Goal: Complete application form

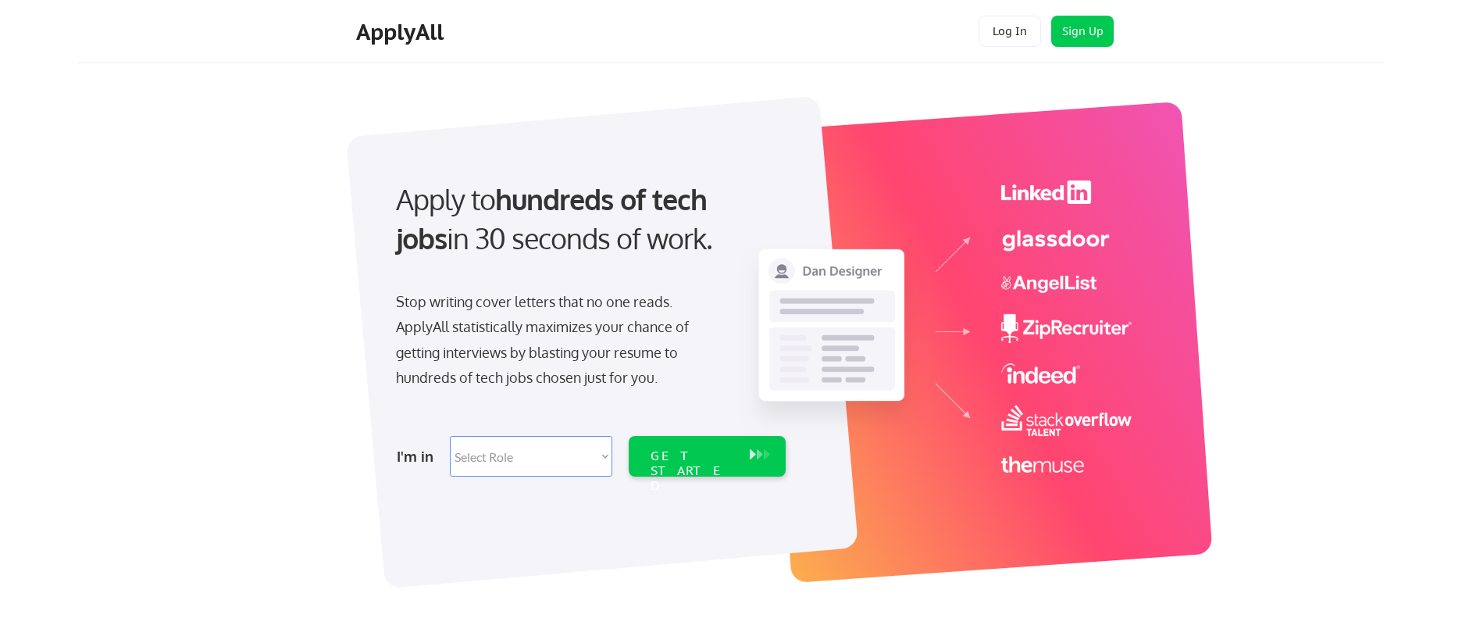
click at [587, 468] on select "Select Role Software Engineering Product Management Customer Success Sales UI/U…" at bounding box center [531, 456] width 162 height 41
select select ""it_security""
click at [450, 436] on select "Select Role Software Engineering Product Management Customer Success Sales UI/U…" at bounding box center [531, 456] width 162 height 41
select select ""it_security""
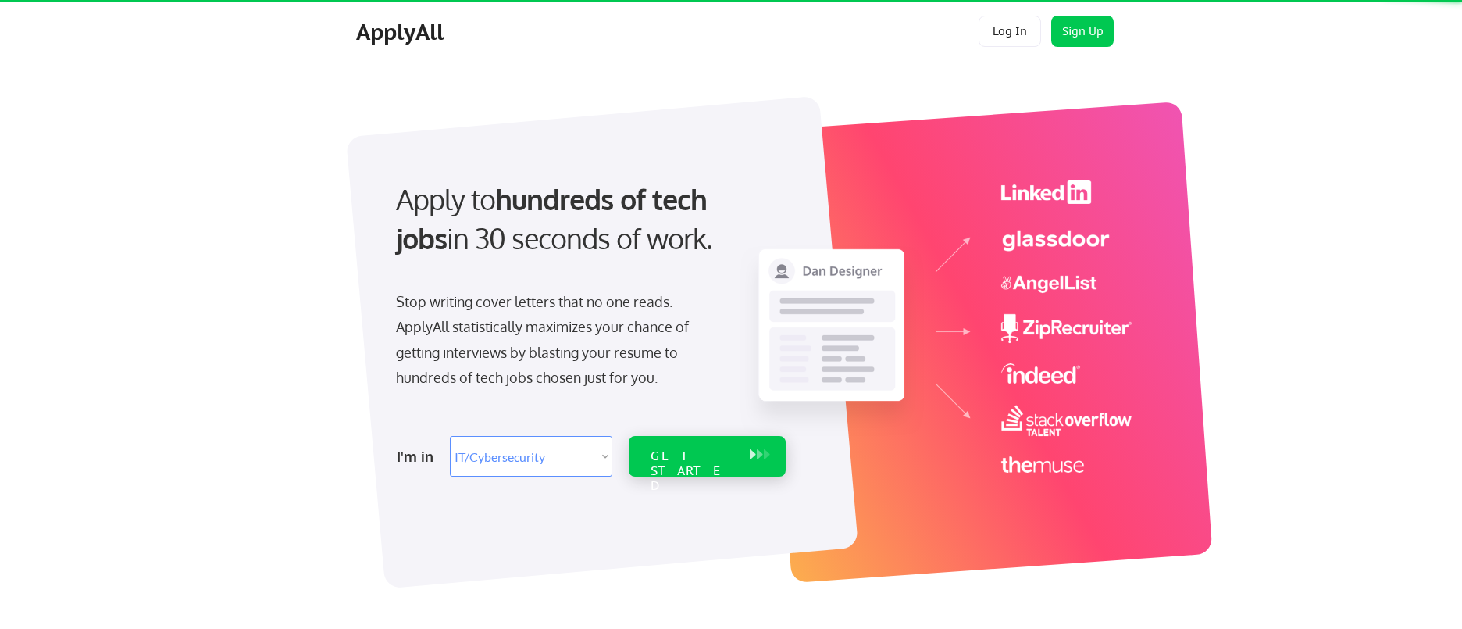
click at [683, 465] on div "GET STARTED" at bounding box center [692, 456] width 99 height 41
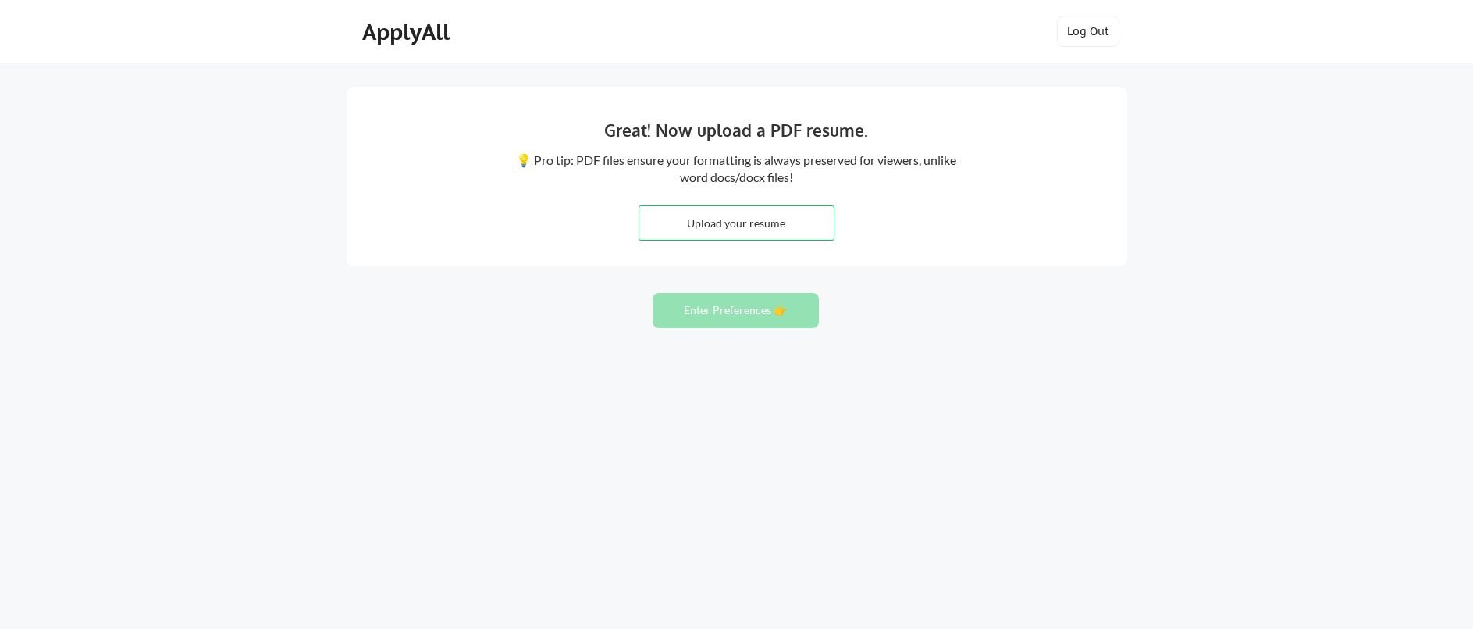
click at [798, 221] on input "file" at bounding box center [736, 223] width 194 height 34
type input "C:\fakepath\[PERSON_NAME] - Resume PDF.pdf"
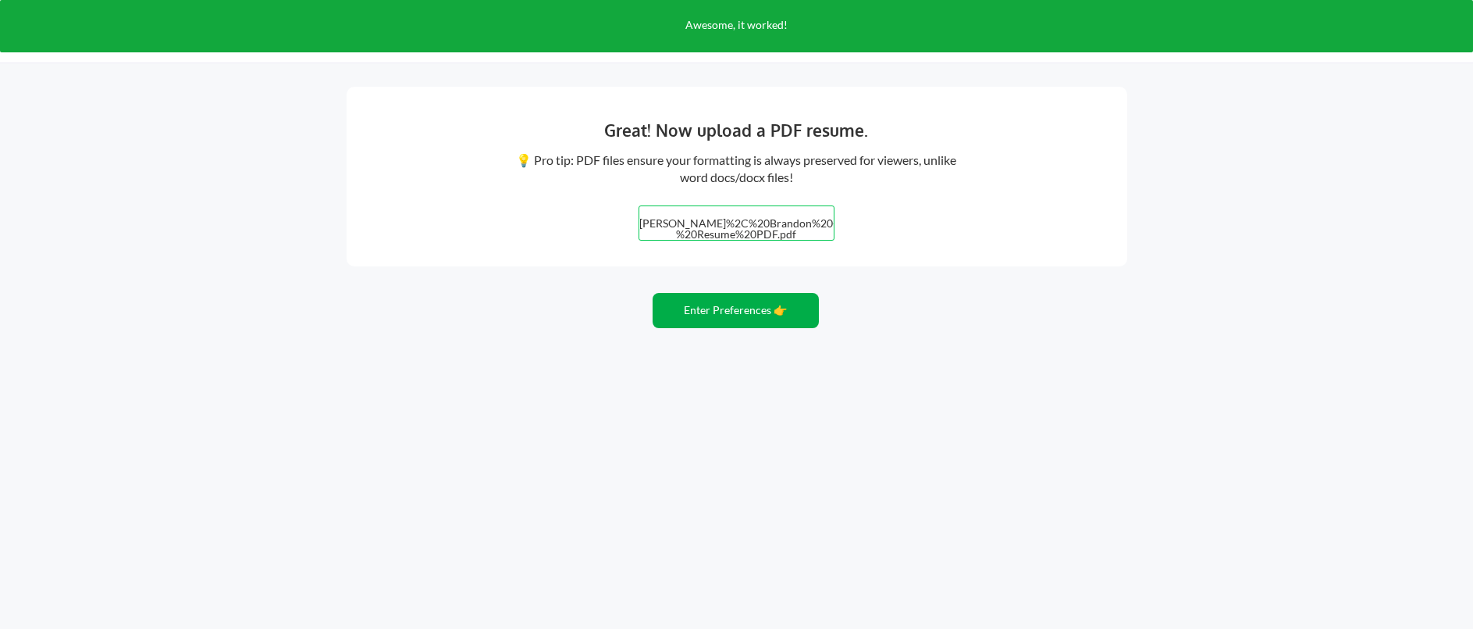
click at [762, 321] on button "Enter Preferences 👉" at bounding box center [736, 310] width 166 height 35
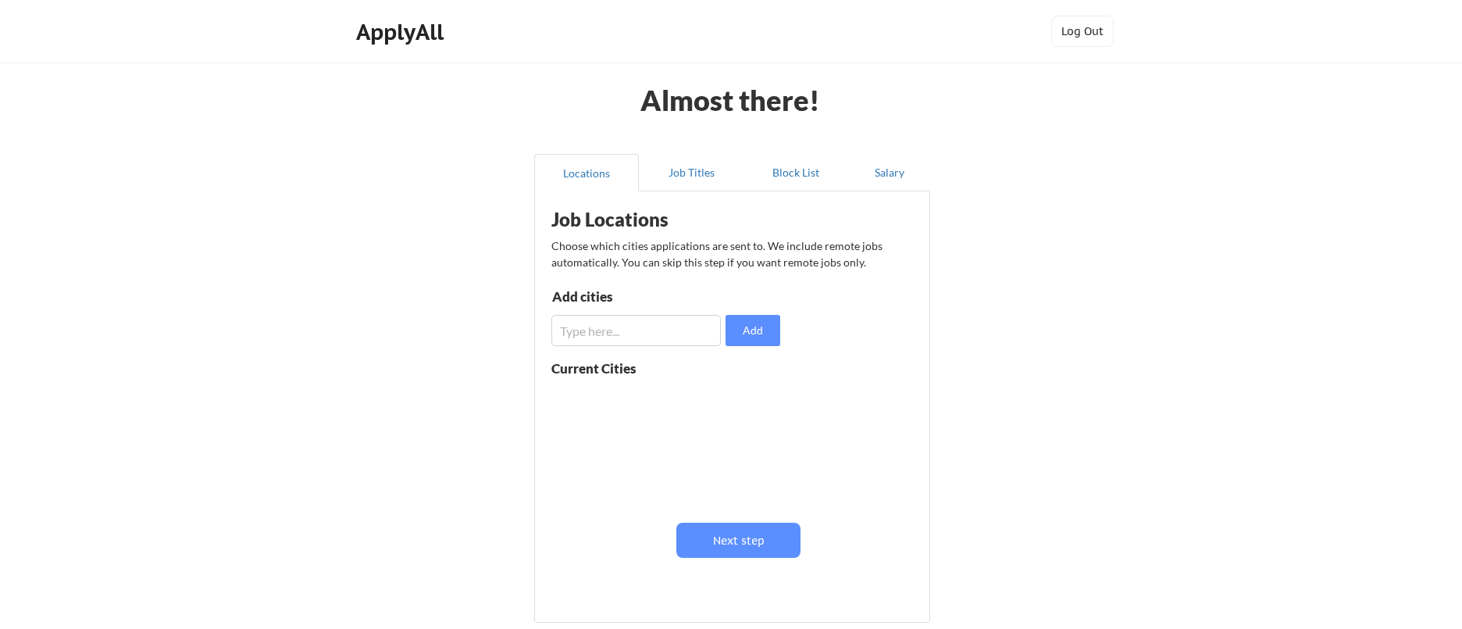
click at [661, 336] on input "input" at bounding box center [635, 330] width 169 height 31
type input "Remote"
click at [733, 322] on button "Add" at bounding box center [752, 330] width 55 height 31
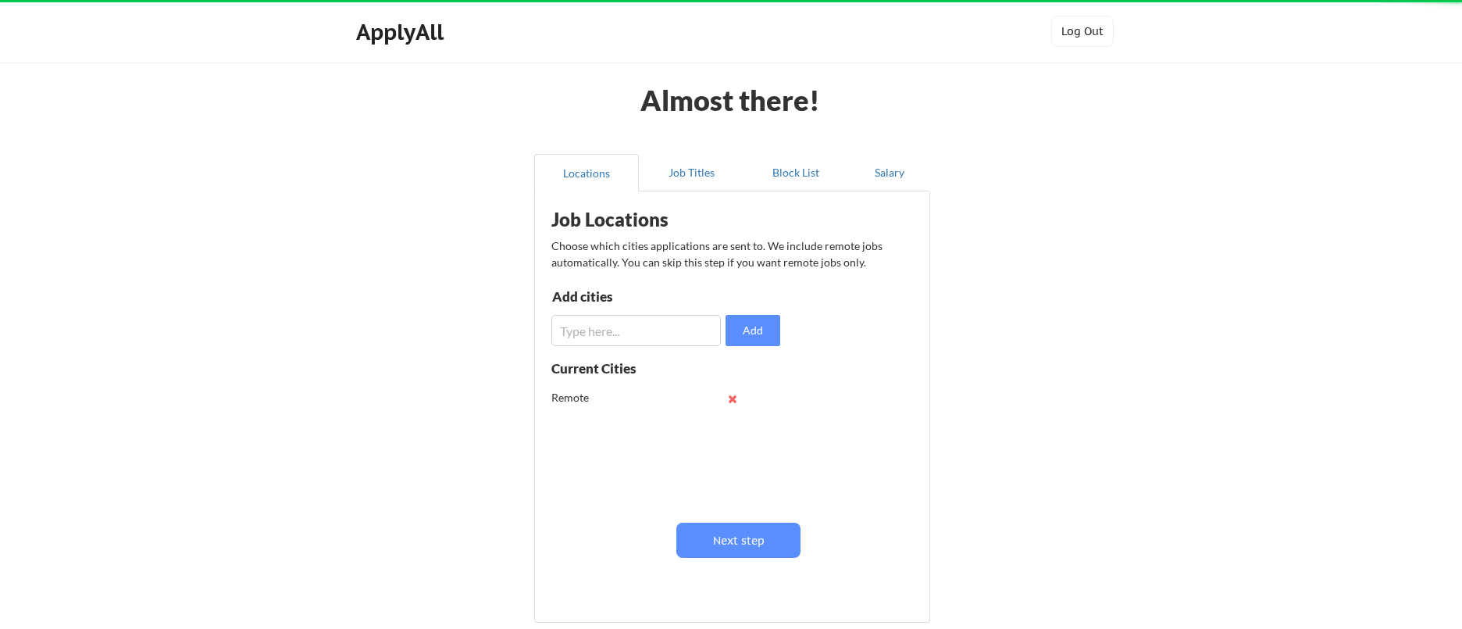
click at [705, 328] on input "input" at bounding box center [635, 330] width 169 height 31
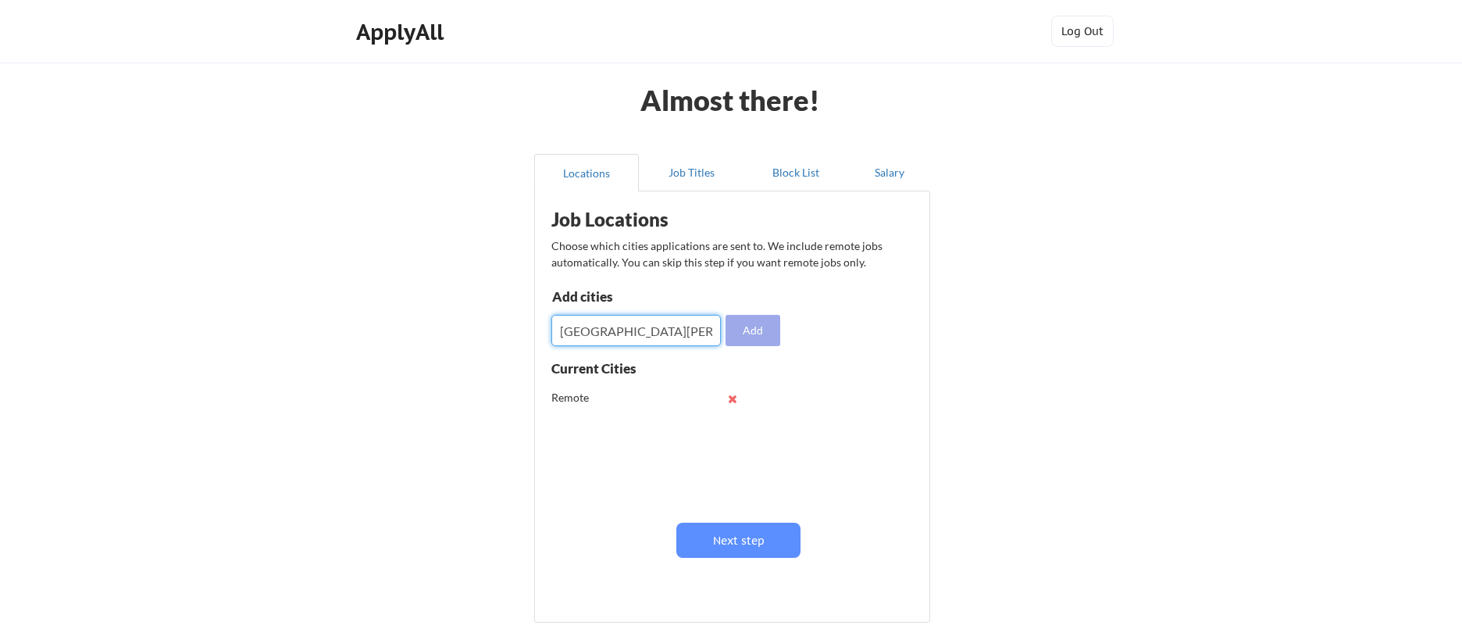
type input "fort wayne"
click at [764, 324] on button "Add" at bounding box center [752, 330] width 55 height 31
click at [621, 328] on input "input" at bounding box center [635, 330] width 169 height 31
type input "huntington"
click at [739, 333] on button "Add" at bounding box center [752, 330] width 55 height 31
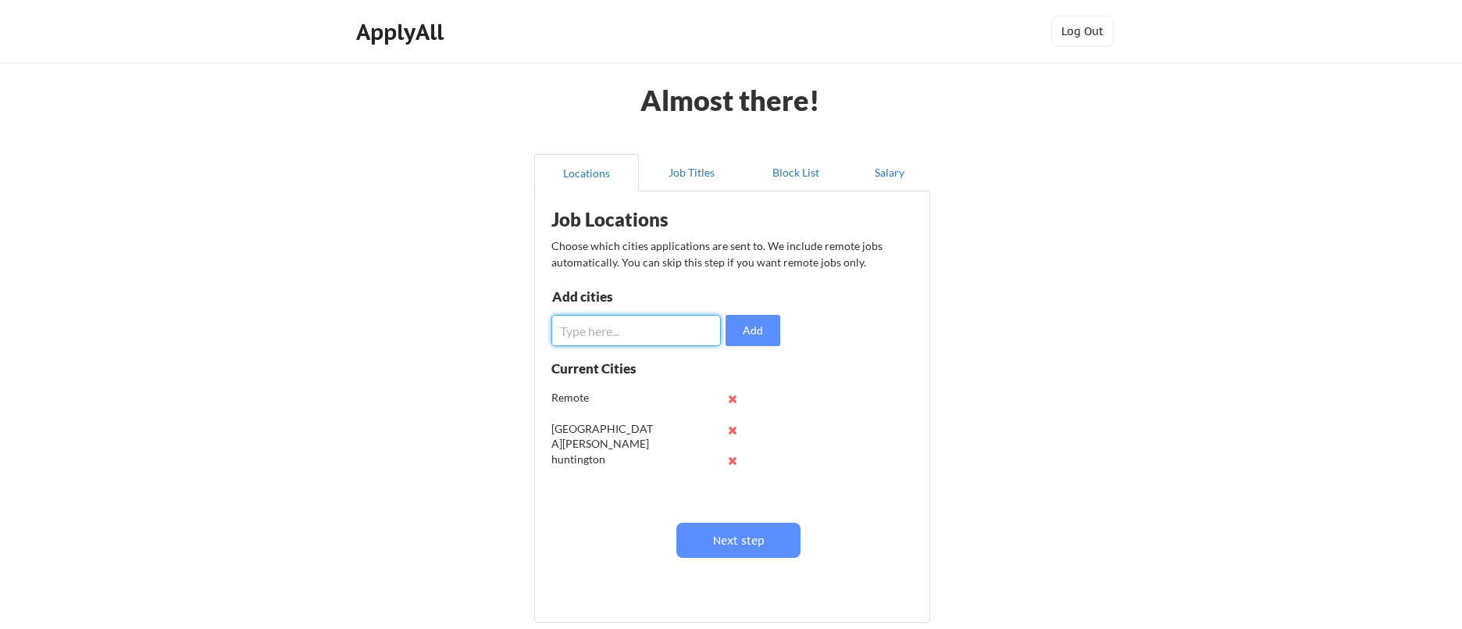
click at [656, 333] on input "input" at bounding box center [635, 330] width 169 height 31
type input "marion"
click at [748, 327] on button "Add" at bounding box center [752, 330] width 55 height 31
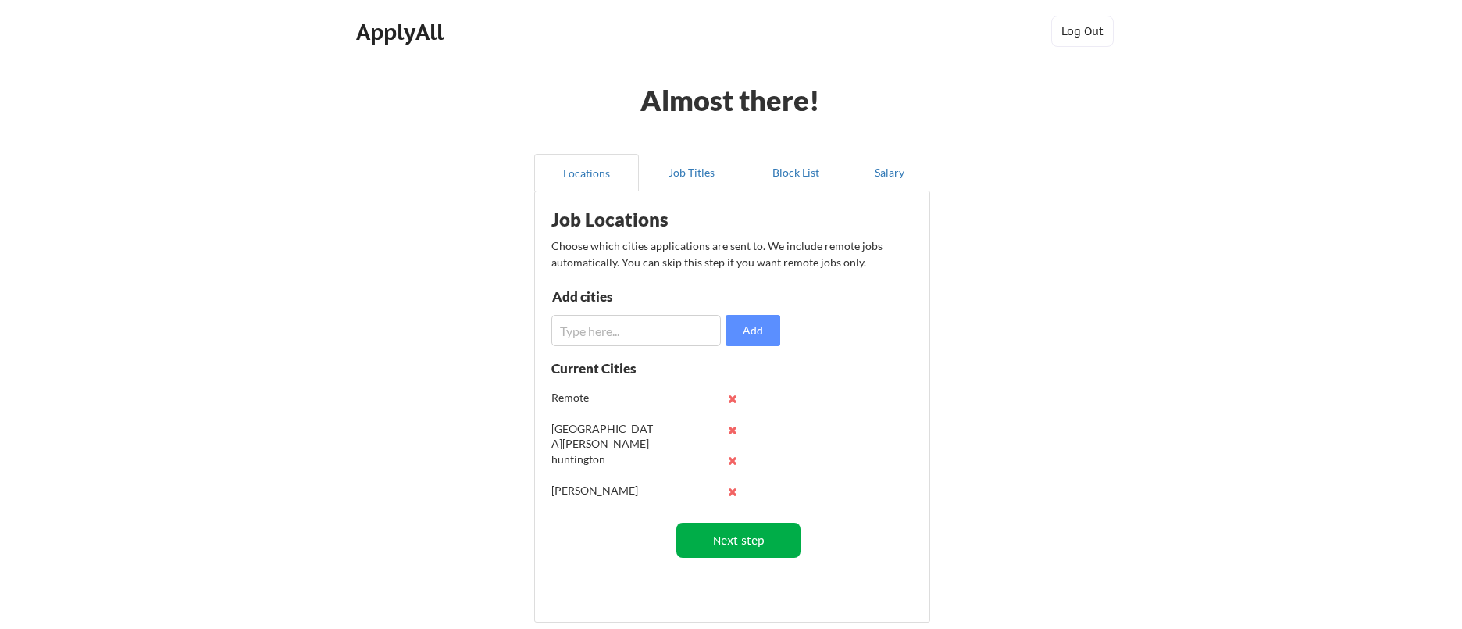
click at [763, 527] on button "Next step" at bounding box center [738, 539] width 124 height 35
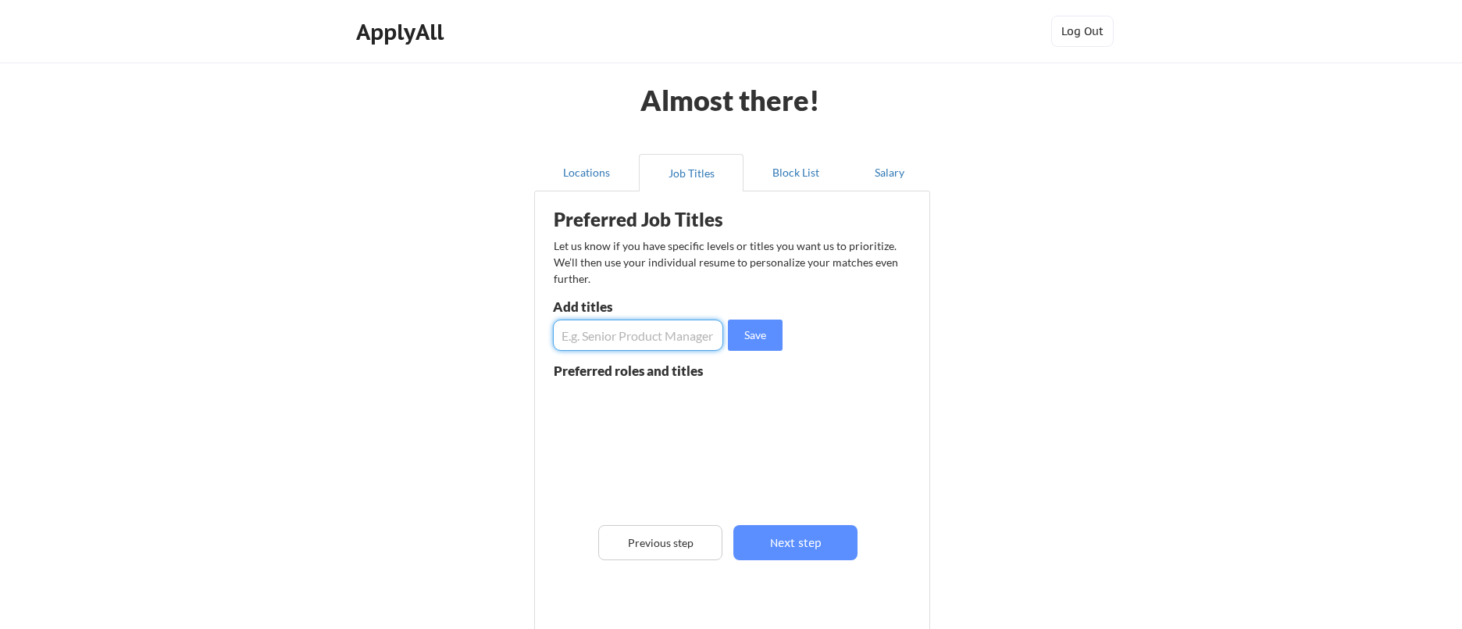
click at [672, 343] on input "input" at bounding box center [638, 334] width 170 height 31
type input "M365 Engineer"
click at [765, 348] on button "Save" at bounding box center [755, 334] width 55 height 31
click at [700, 340] on input "input" at bounding box center [638, 334] width 170 height 31
click at [653, 339] on input "input" at bounding box center [638, 334] width 170 height 31
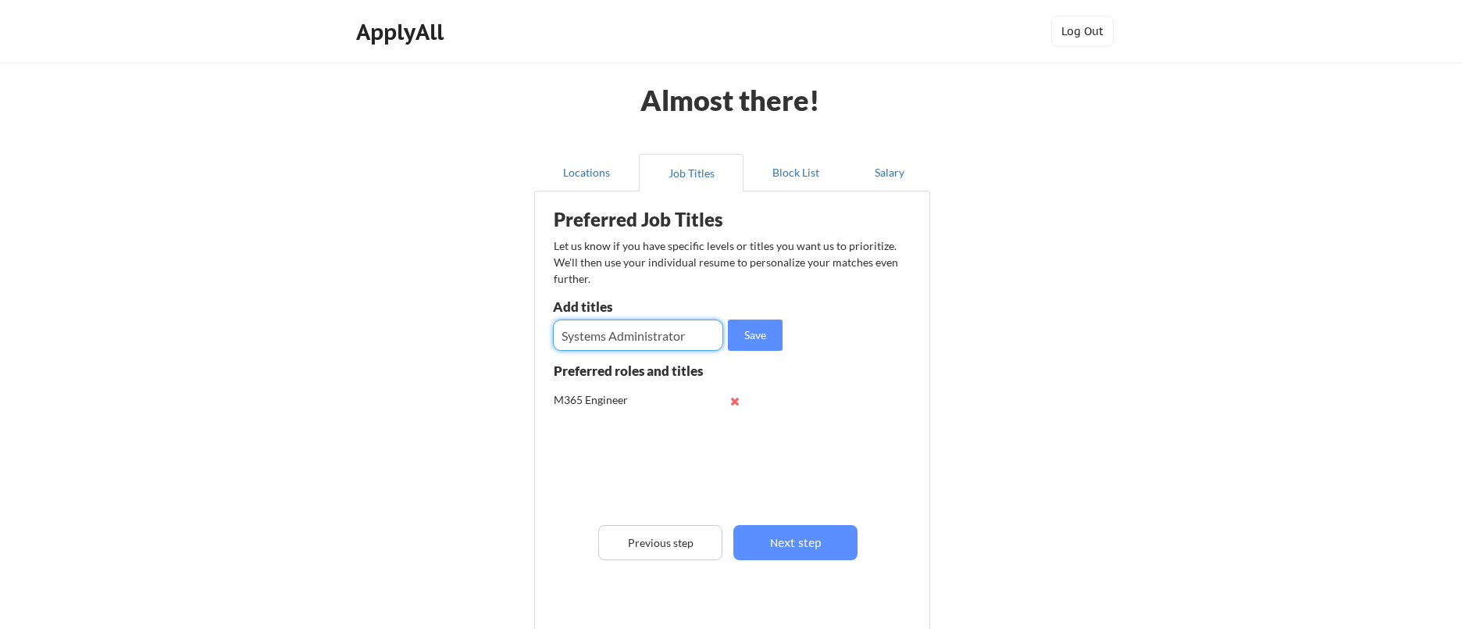
drag, startPoint x: 686, startPoint y: 335, endPoint x: 610, endPoint y: 337, distance: 76.5
click at [610, 337] on input "input" at bounding box center [638, 334] width 170 height 31
type input "Systems Administrator"
click at [750, 339] on button "Save" at bounding box center [755, 334] width 55 height 31
click at [692, 342] on input "input" at bounding box center [638, 334] width 170 height 31
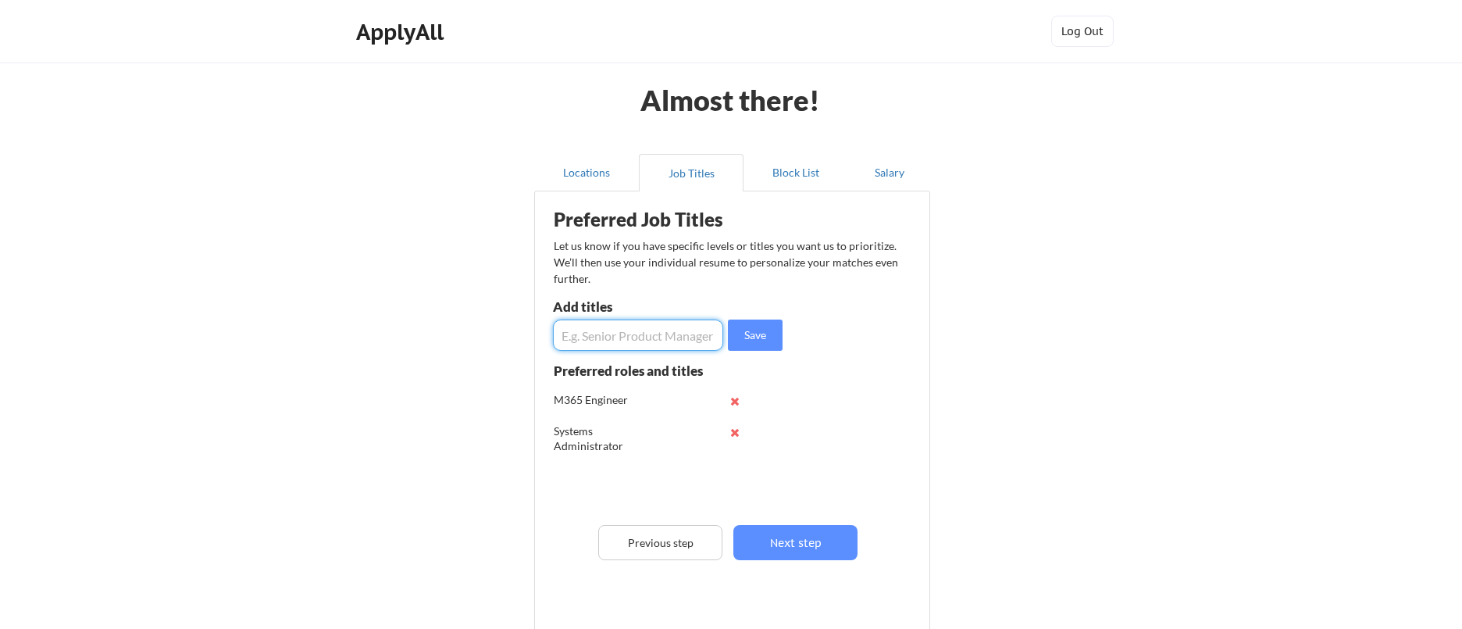
click at [675, 340] on input "input" at bounding box center [638, 334] width 170 height 31
click at [643, 335] on input "input" at bounding box center [638, 334] width 170 height 31
type input "M365 Support"
click at [741, 337] on button "Save" at bounding box center [755, 334] width 55 height 31
click at [684, 336] on input "input" at bounding box center [638, 334] width 170 height 31
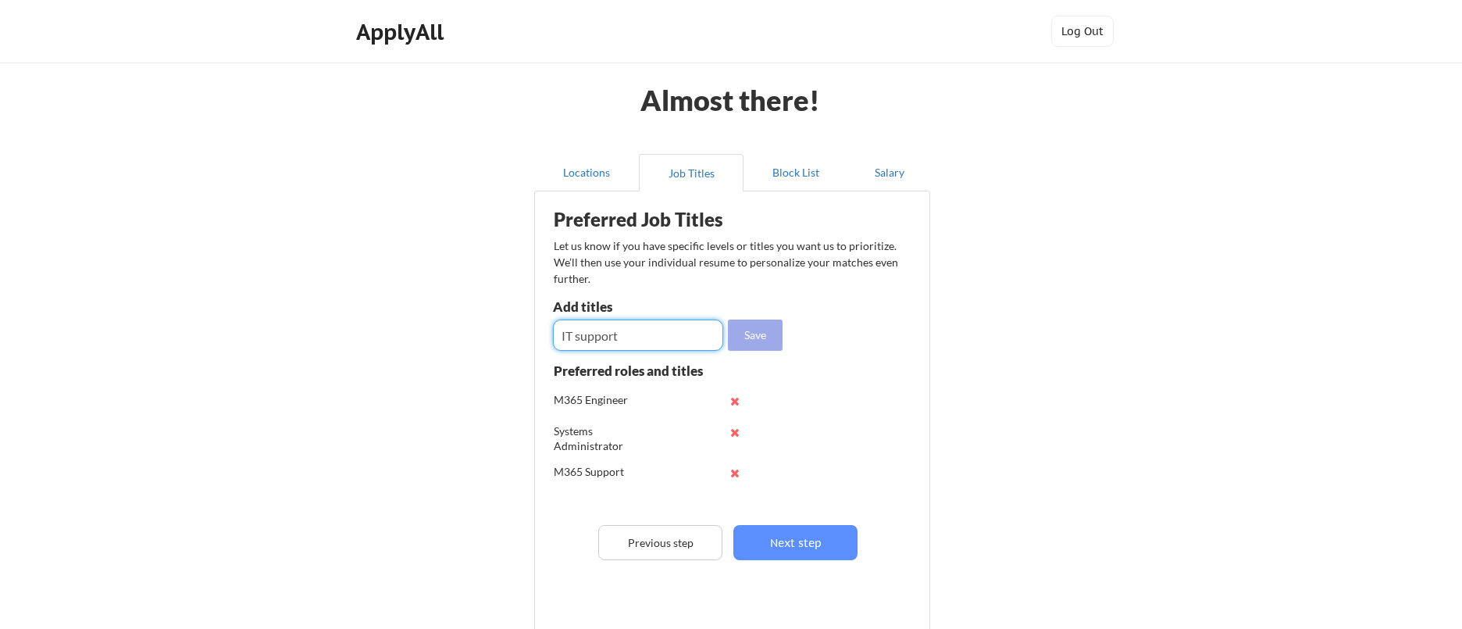
type input "IT support"
click at [742, 327] on button "Save" at bounding box center [755, 334] width 55 height 31
click at [678, 333] on input "input" at bounding box center [638, 334] width 170 height 31
type input "Cloud Administrator"
click at [736, 339] on button "Save" at bounding box center [755, 334] width 55 height 31
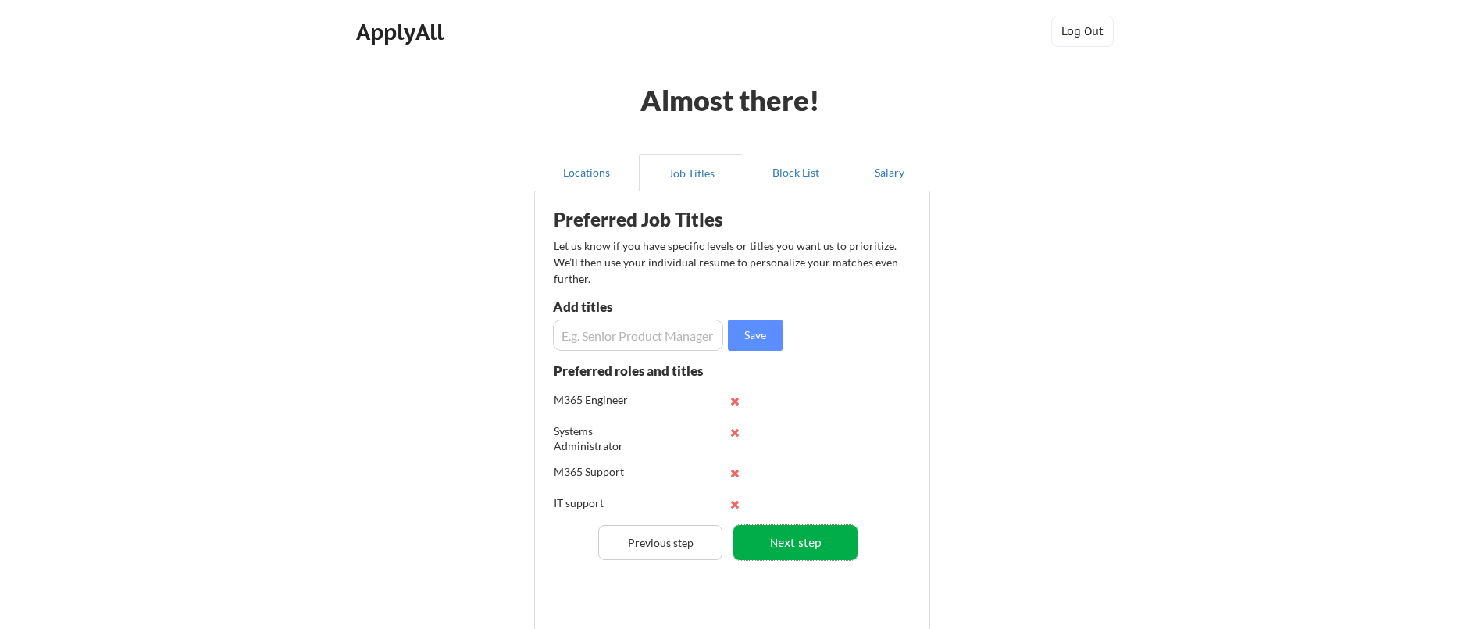
click at [779, 533] on button "Next step" at bounding box center [795, 542] width 124 height 35
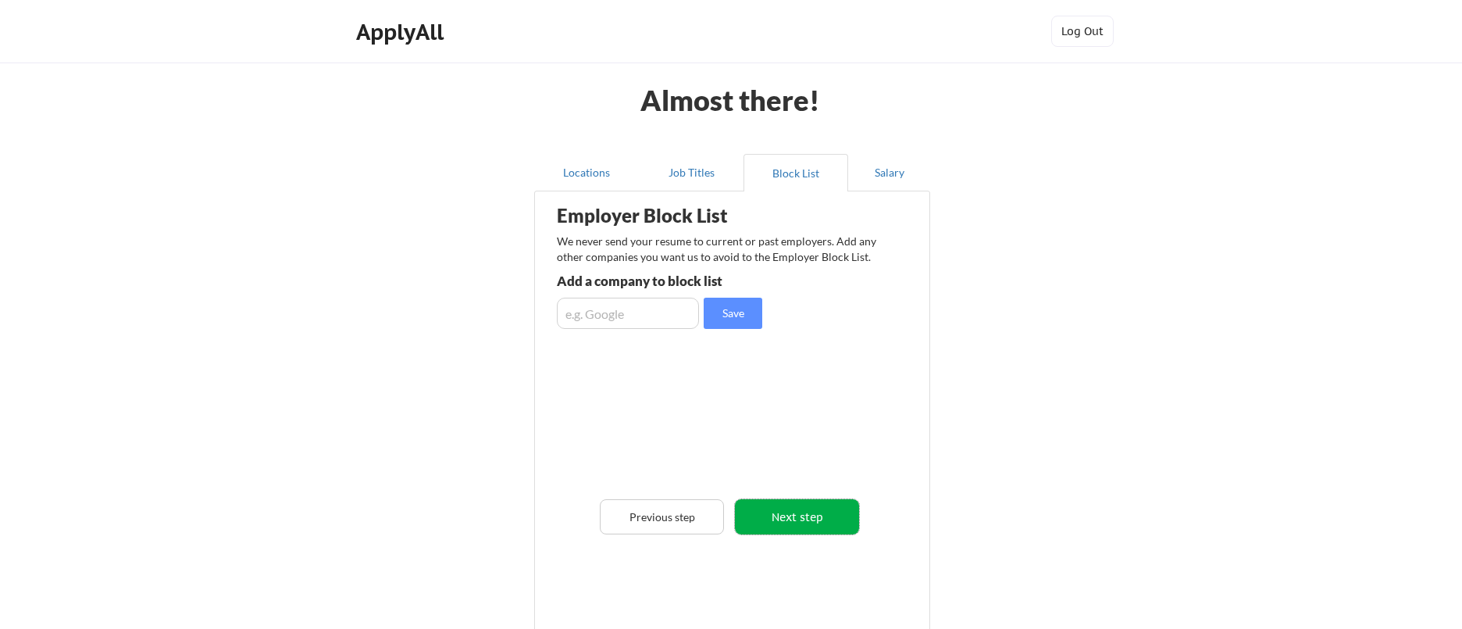
click at [806, 523] on button "Next step" at bounding box center [797, 516] width 124 height 35
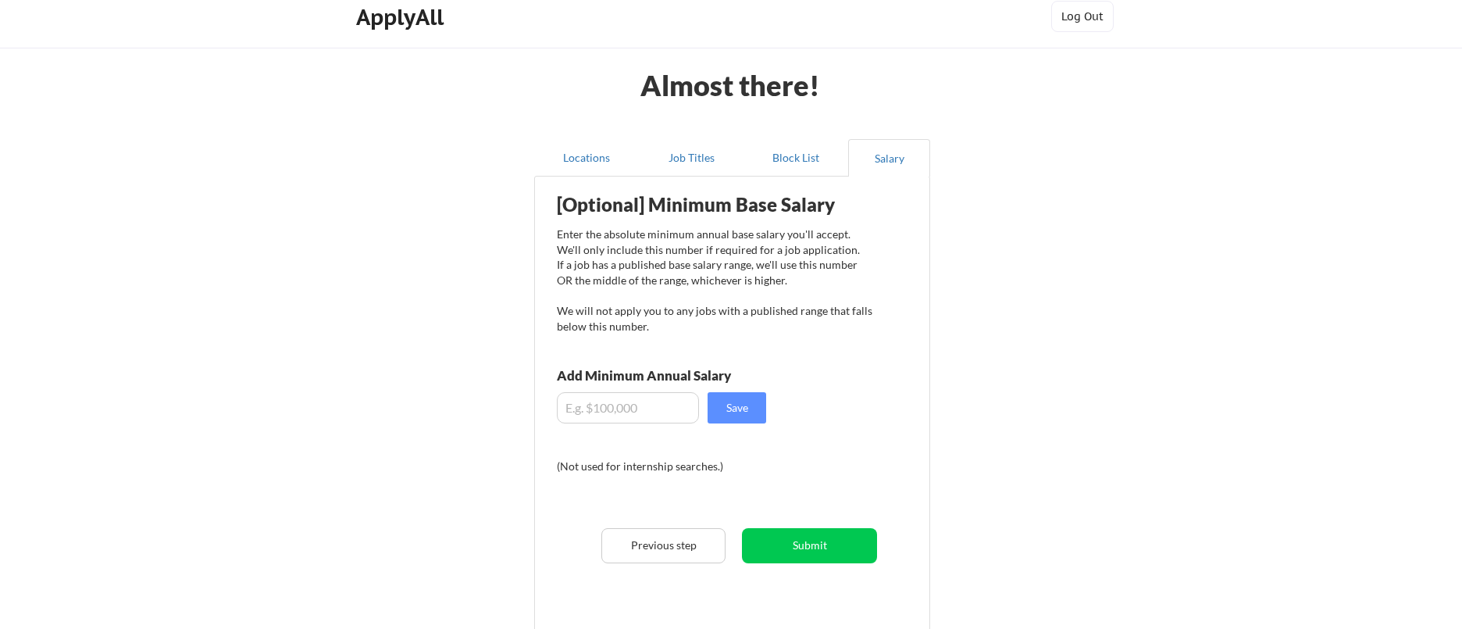
scroll to position [30, 0]
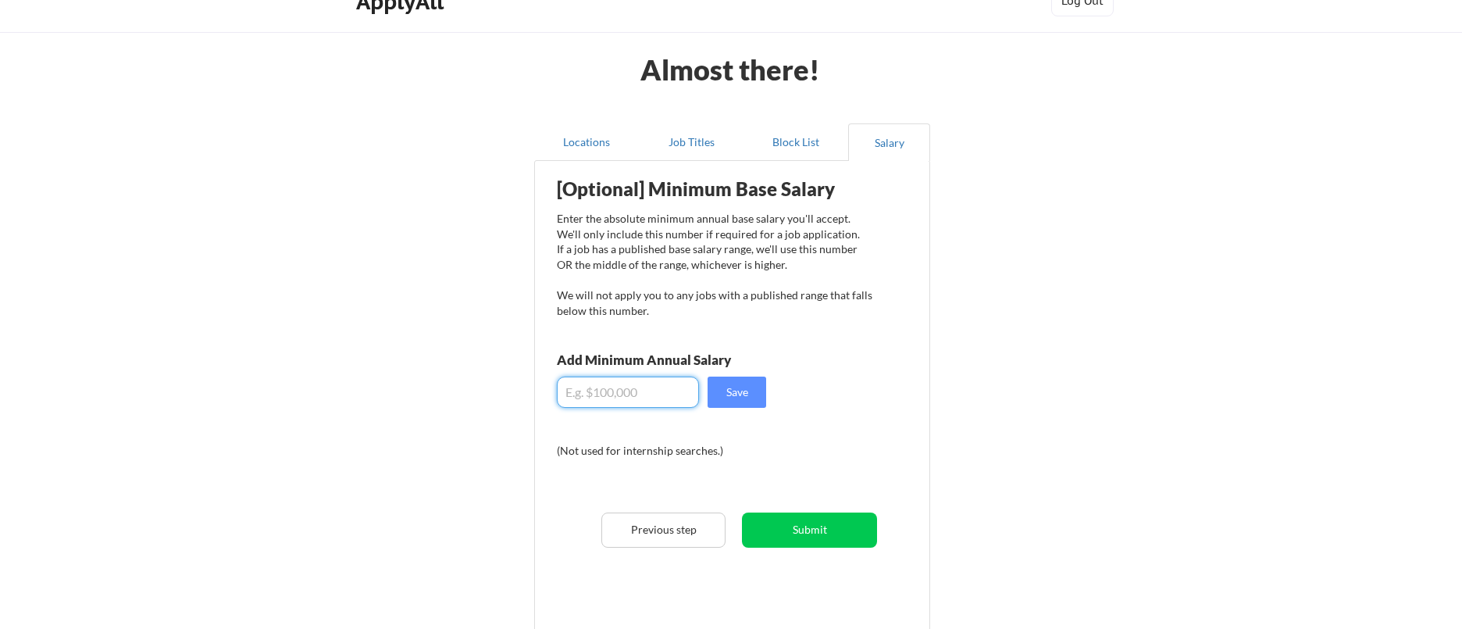
click at [639, 397] on input "input" at bounding box center [628, 391] width 142 height 31
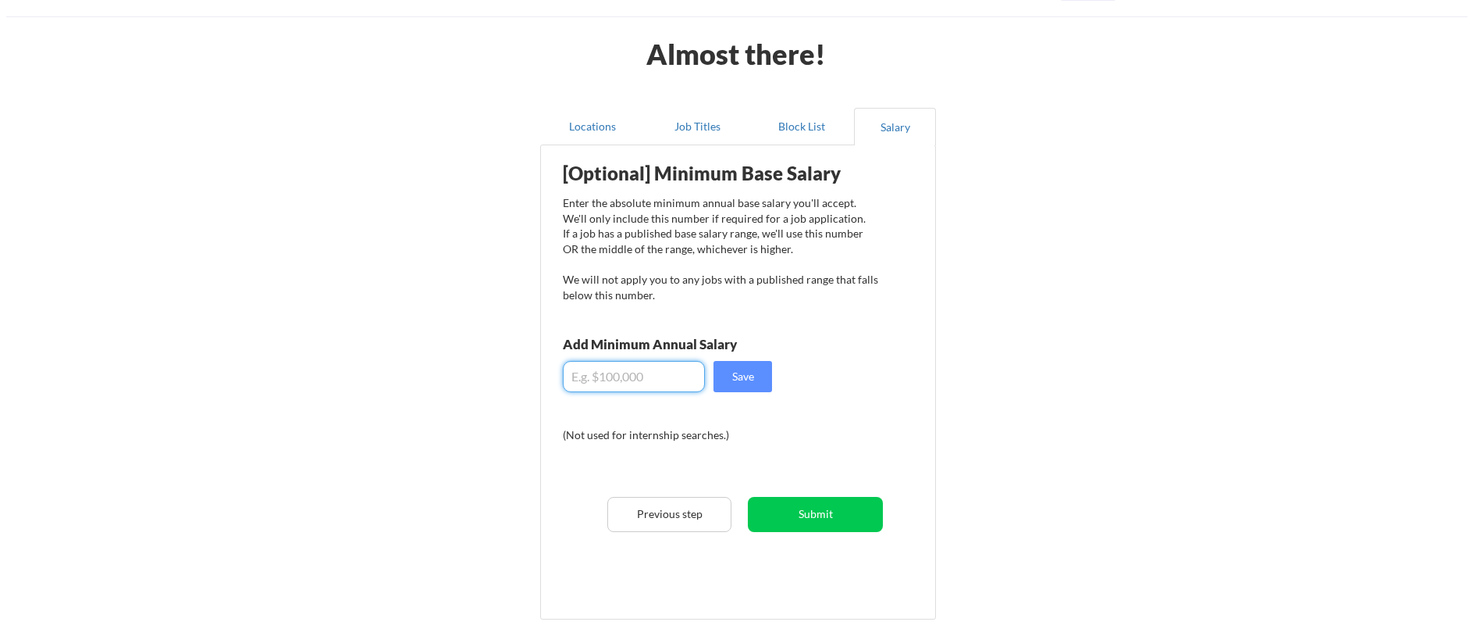
scroll to position [63, 0]
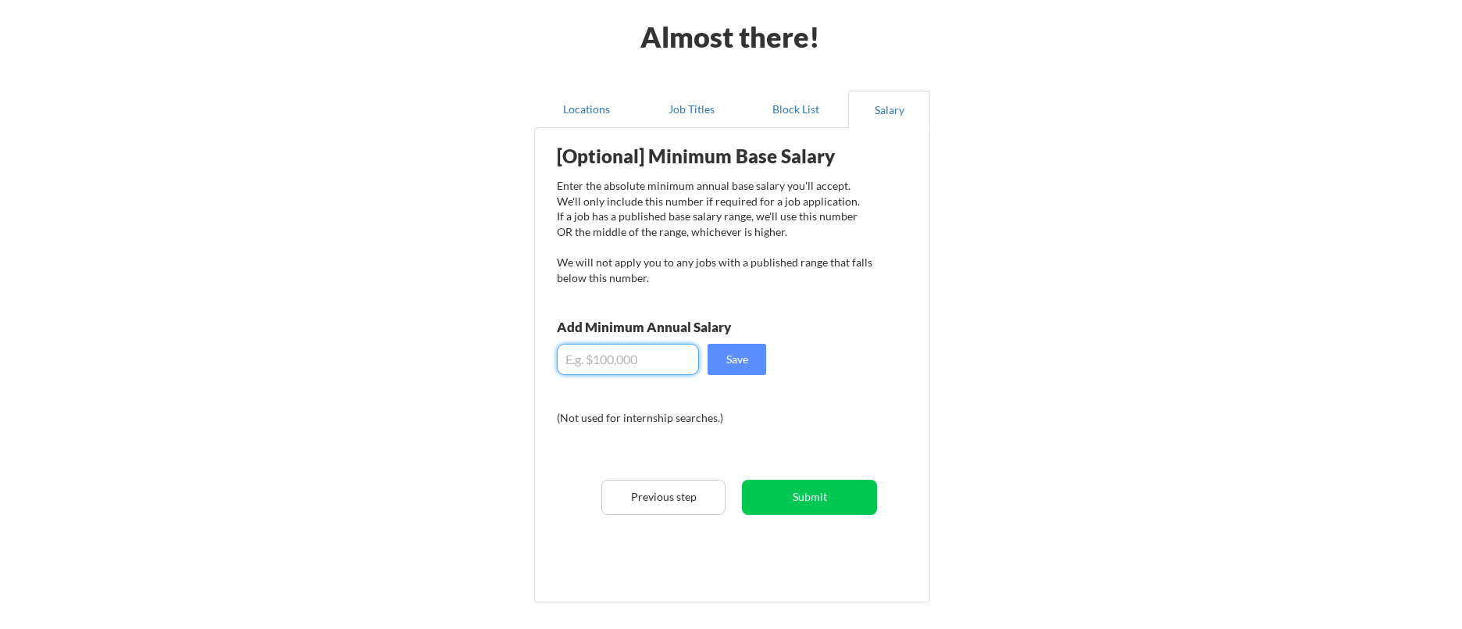
type input "$7"
type input "$70,000"
click at [753, 369] on button "Save" at bounding box center [736, 359] width 59 height 31
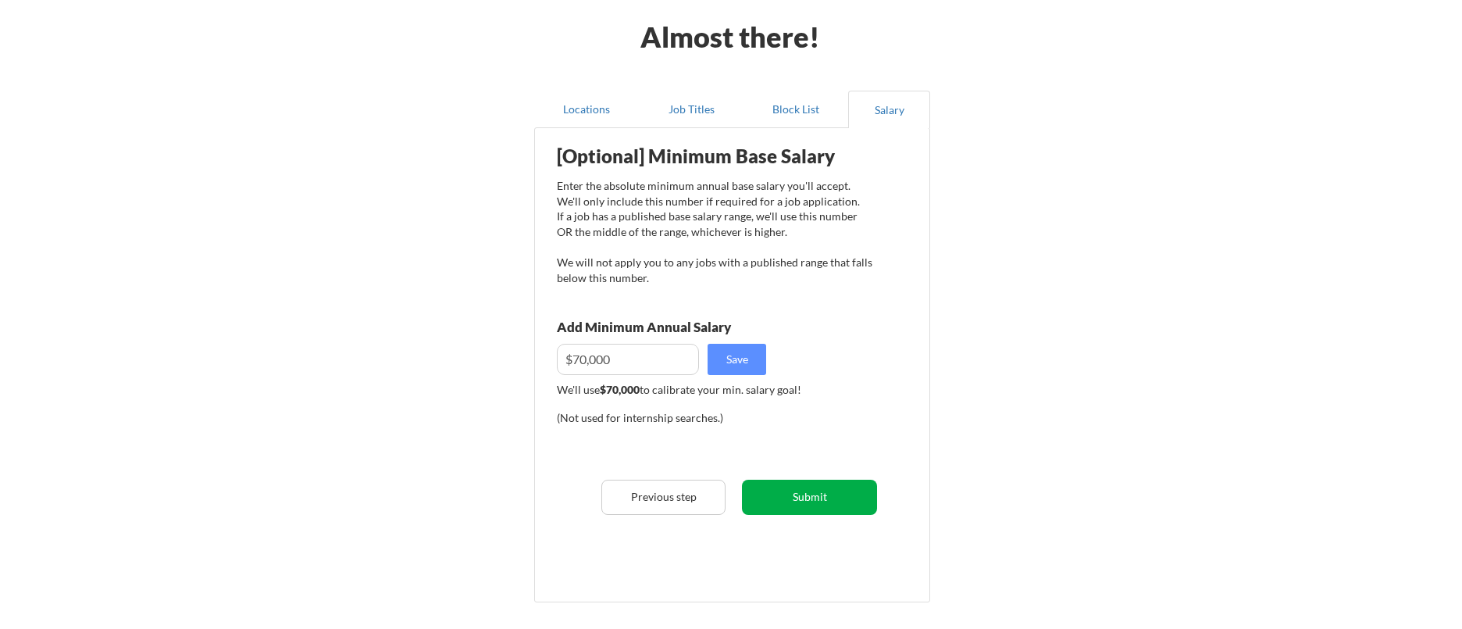
click at [785, 502] on button "Submit" at bounding box center [809, 496] width 135 height 35
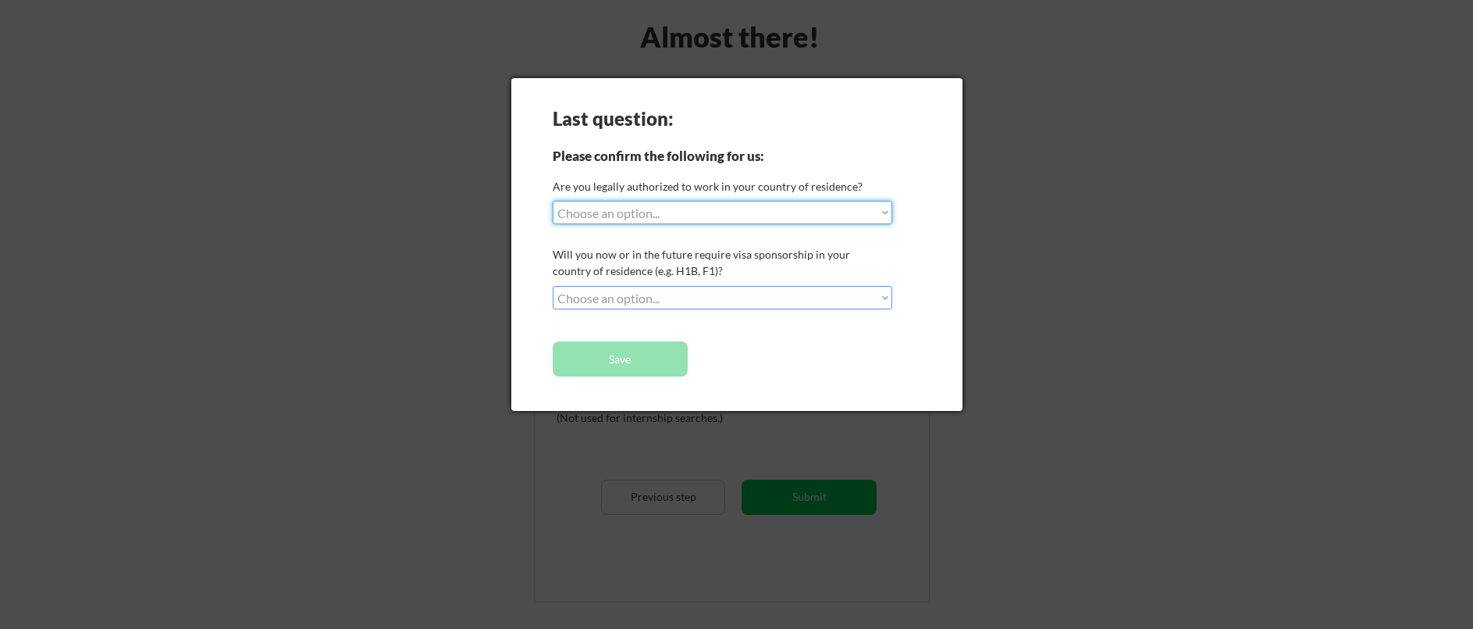
click at [701, 221] on select "Choose an option... Yes, I am a US Citizen Yes, I am a Canadian Citizen Yes, I …" at bounding box center [723, 212] width 340 height 23
select select ""yes__i_am_a_us_citizen""
click at [553, 201] on select "Choose an option... Yes, I am a US Citizen Yes, I am a Canadian Citizen Yes, I …" at bounding box center [723, 212] width 340 height 23
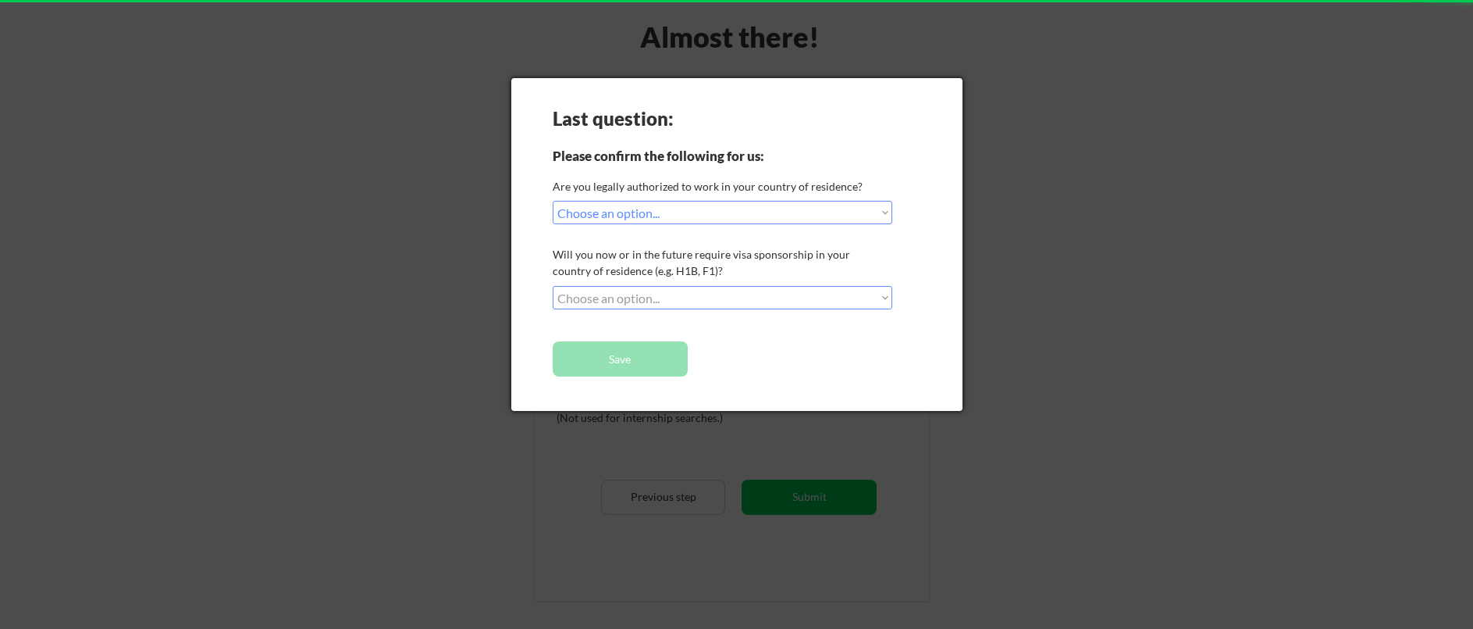
click at [650, 301] on select "Choose an option... No, I will not need sponsorship Yes, I will need sponsorship" at bounding box center [723, 297] width 340 height 23
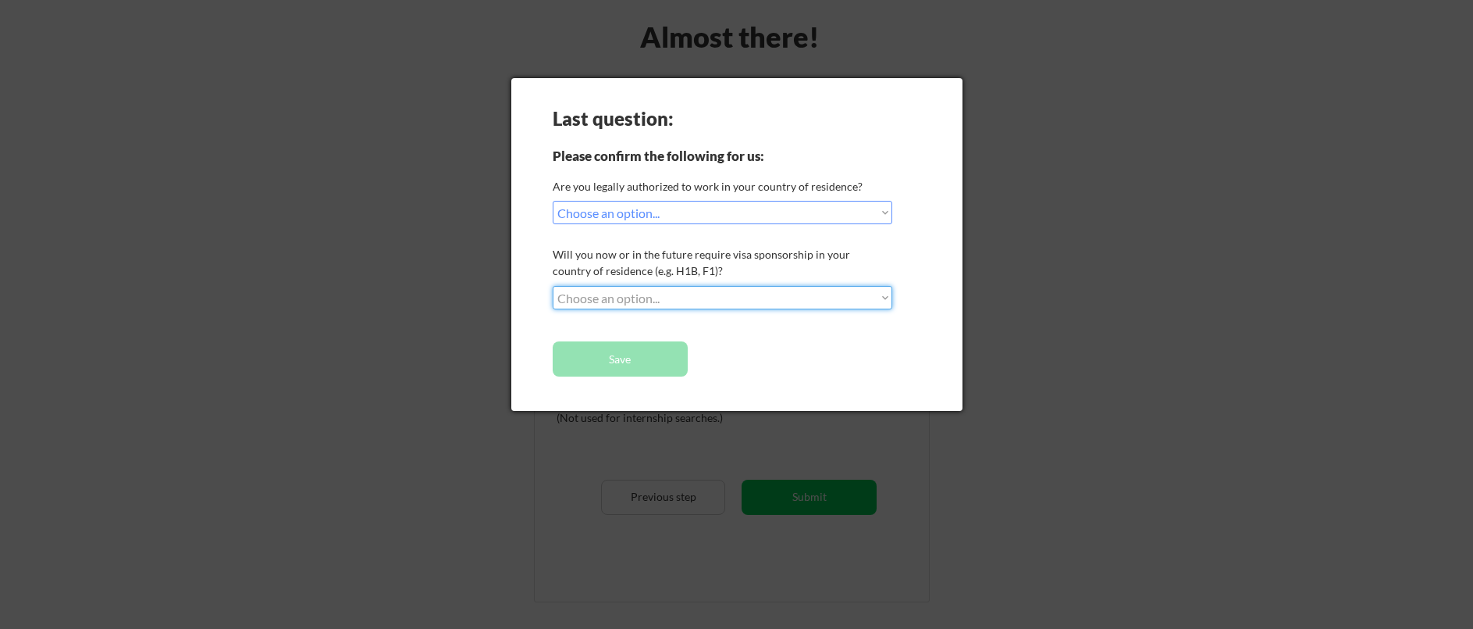
select select ""no__i_will_not_need_sponsorship""
click at [553, 286] on select "Choose an option... No, I will not need sponsorship Yes, I will need sponsorship" at bounding box center [723, 297] width 340 height 23
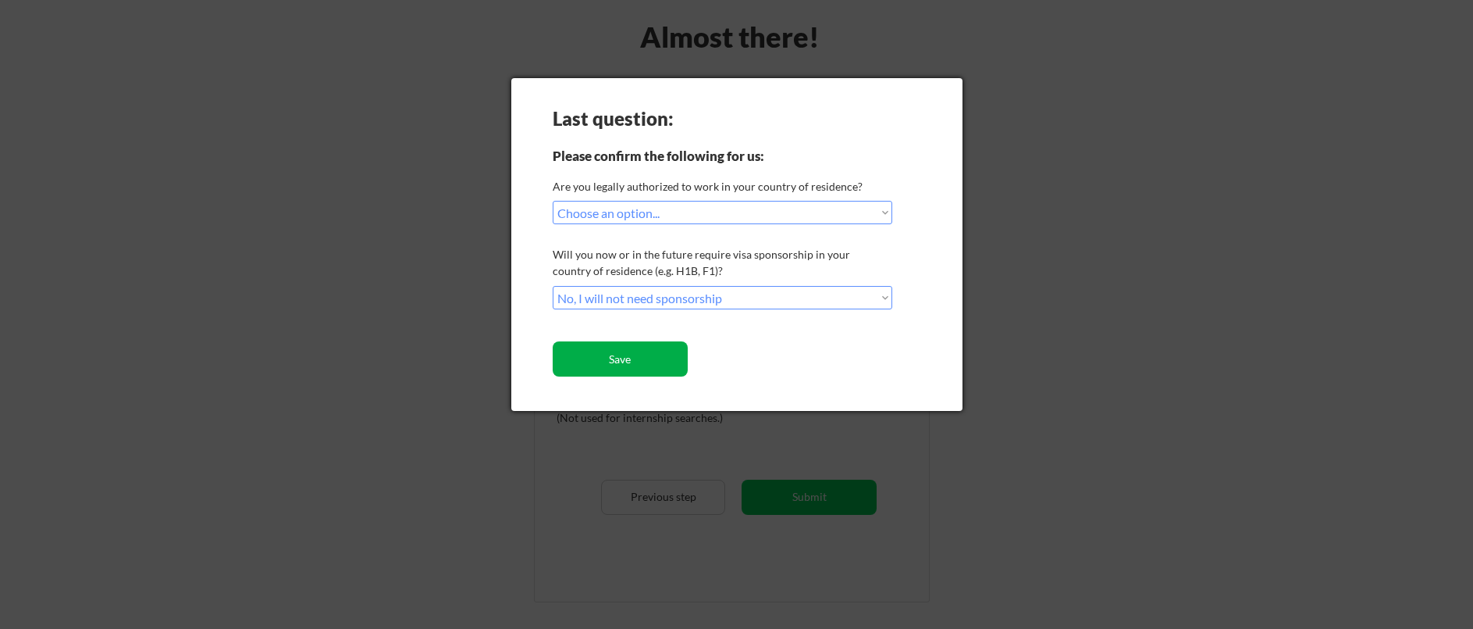
click at [639, 359] on button "Save" at bounding box center [620, 358] width 135 height 35
